Goal: Complete application form: Complete application form

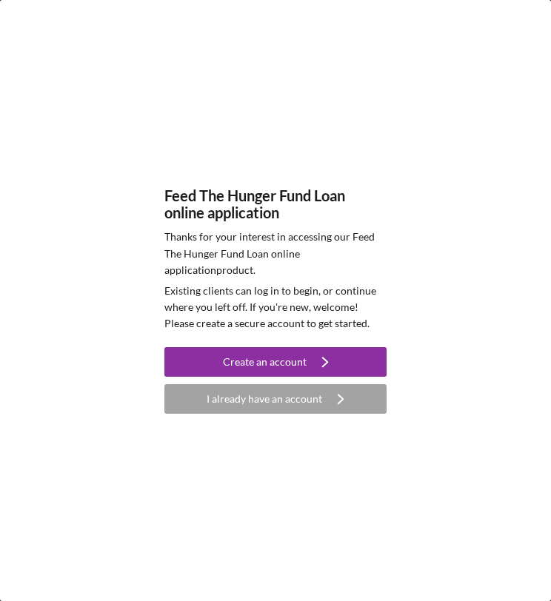
click at [244, 358] on div "Create an account" at bounding box center [265, 362] width 84 height 30
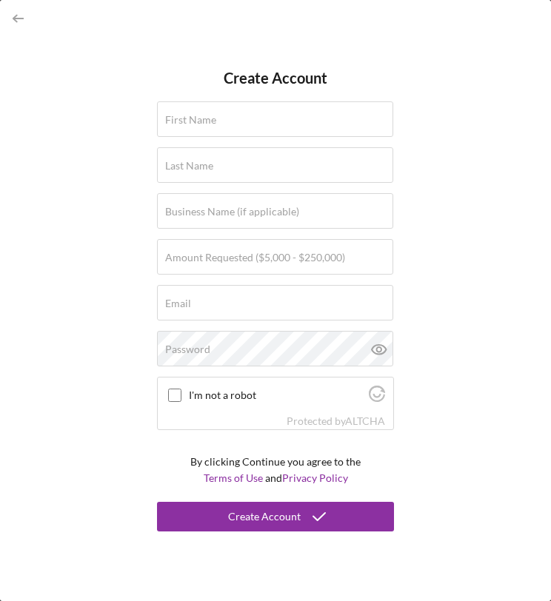
click at [25, 13] on icon "button" at bounding box center [18, 18] width 33 height 33
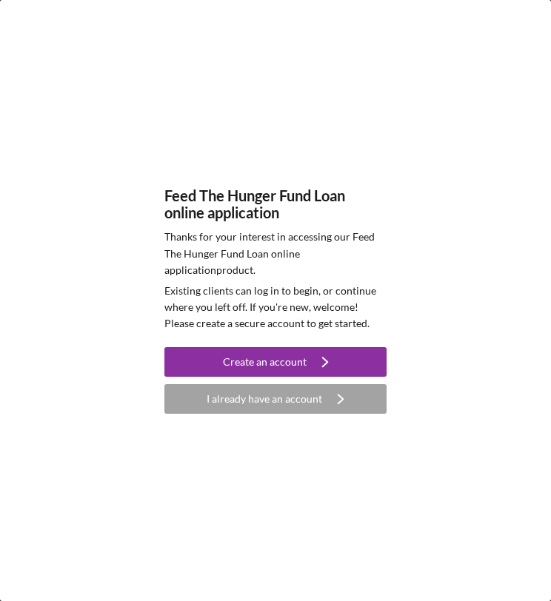
click at [301, 396] on div "I already have an account" at bounding box center [265, 399] width 116 height 30
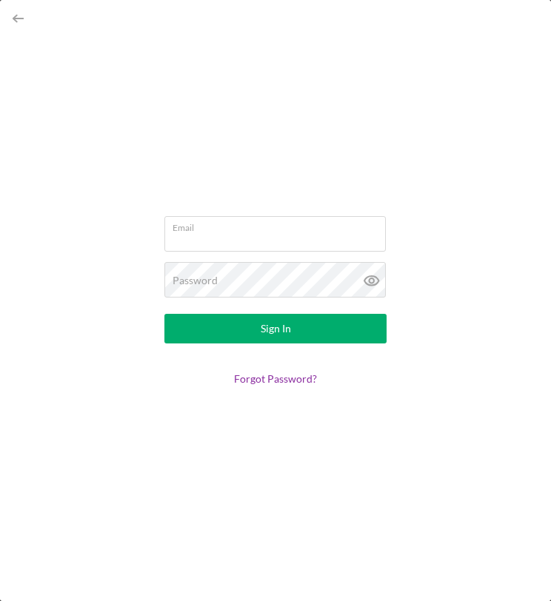
click at [17, 22] on icon "button" at bounding box center [18, 18] width 33 height 33
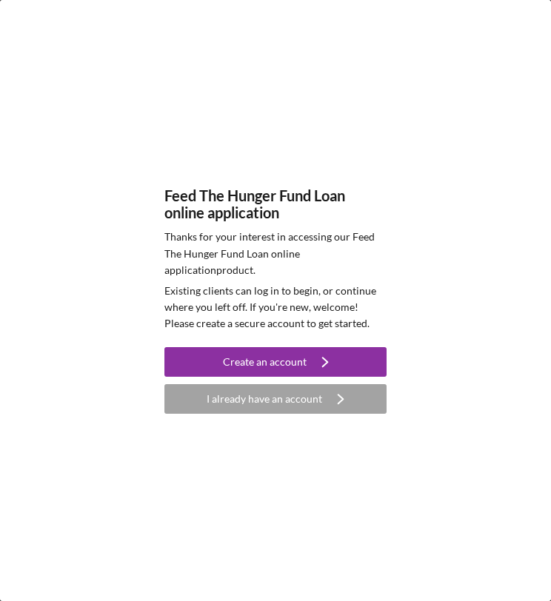
click at [294, 358] on div "Create an account" at bounding box center [265, 362] width 84 height 30
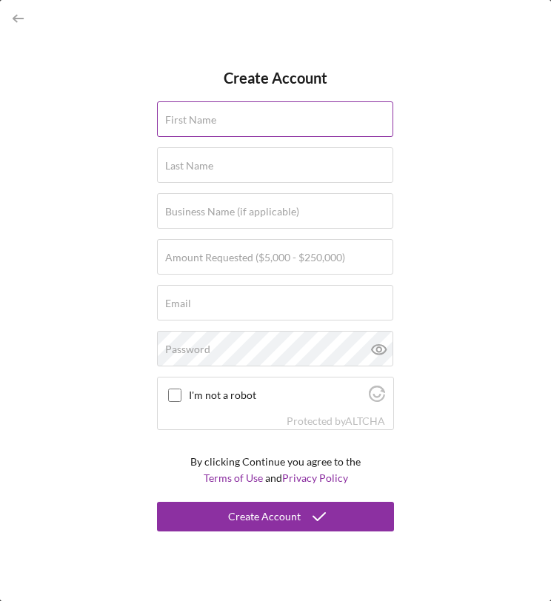
click at [281, 124] on input "First Name" at bounding box center [275, 119] width 236 height 36
type input "[PERSON_NAME]"
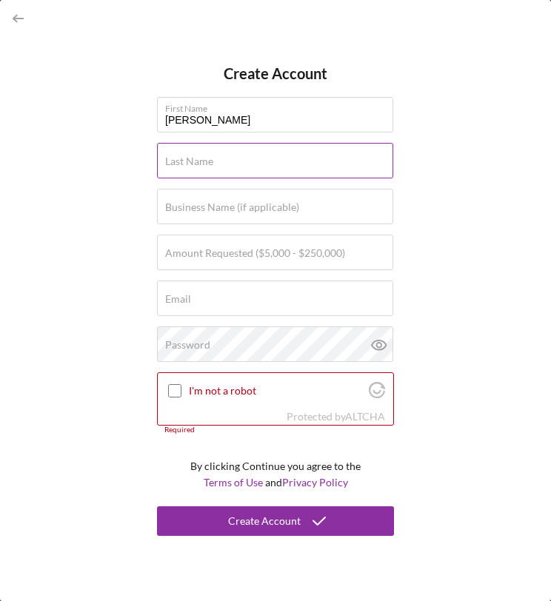
click at [254, 167] on input "Last Name" at bounding box center [275, 161] width 236 height 36
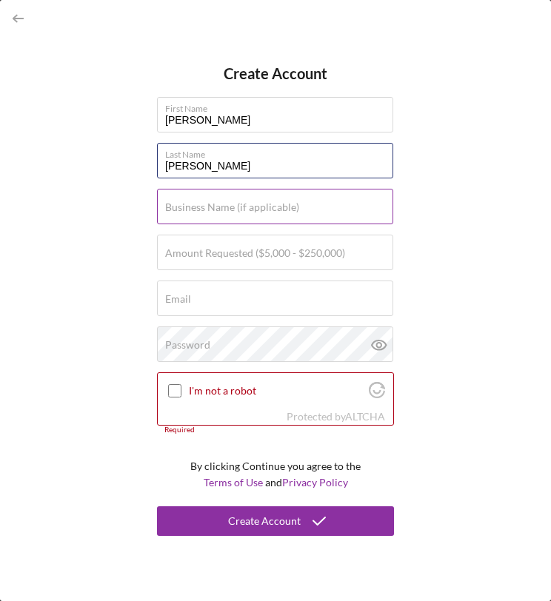
type input "[PERSON_NAME]"
click at [257, 205] on label "Business Name (if applicable)" at bounding box center [232, 207] width 134 height 12
click at [257, 205] on input "Business Name (if applicable)" at bounding box center [275, 207] width 236 height 36
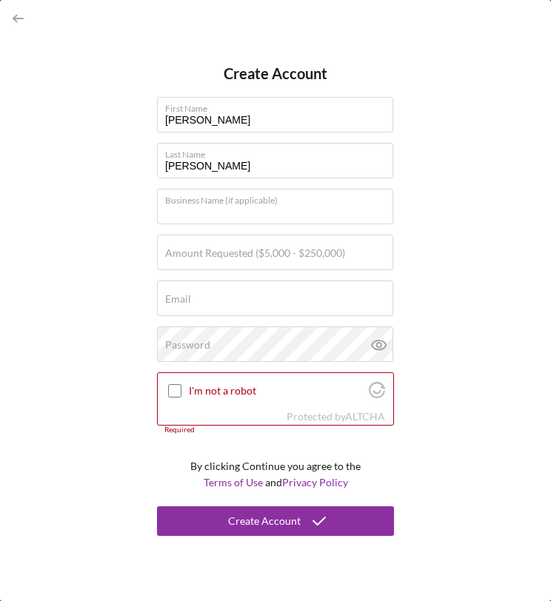
click at [14, 15] on icon "button" at bounding box center [18, 18] width 33 height 33
